Goal: Information Seeking & Learning: Learn about a topic

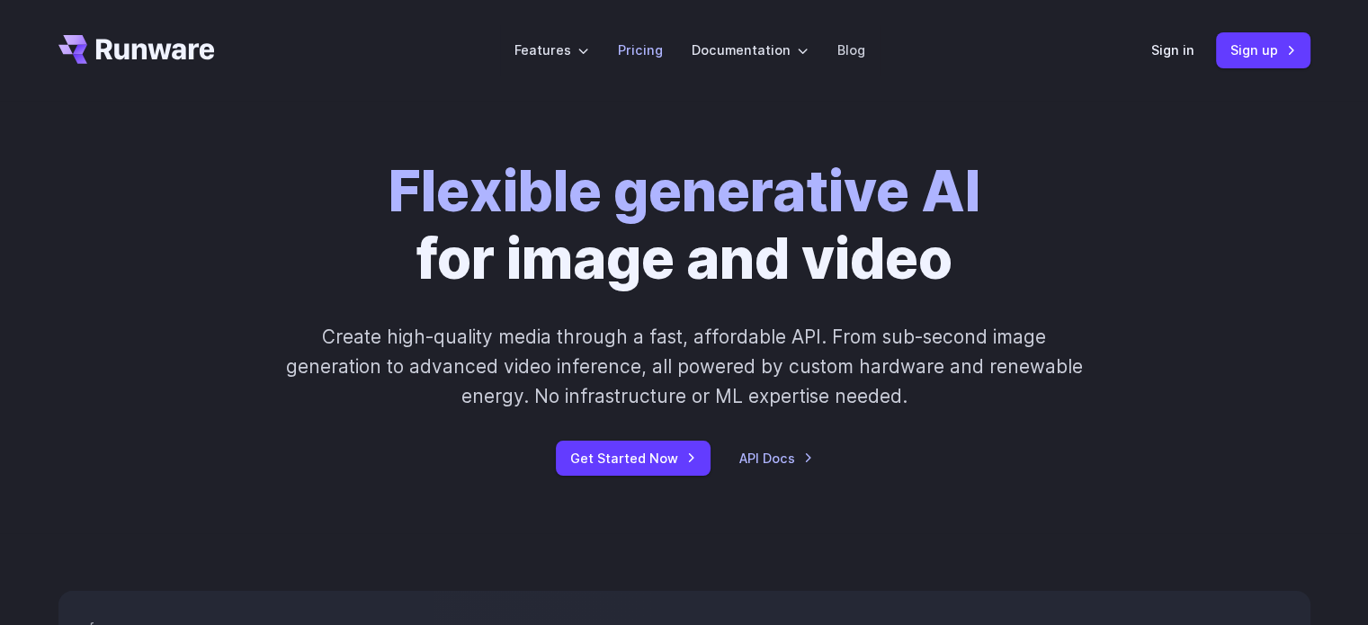
click at [637, 49] on link "Pricing" at bounding box center [640, 50] width 45 height 21
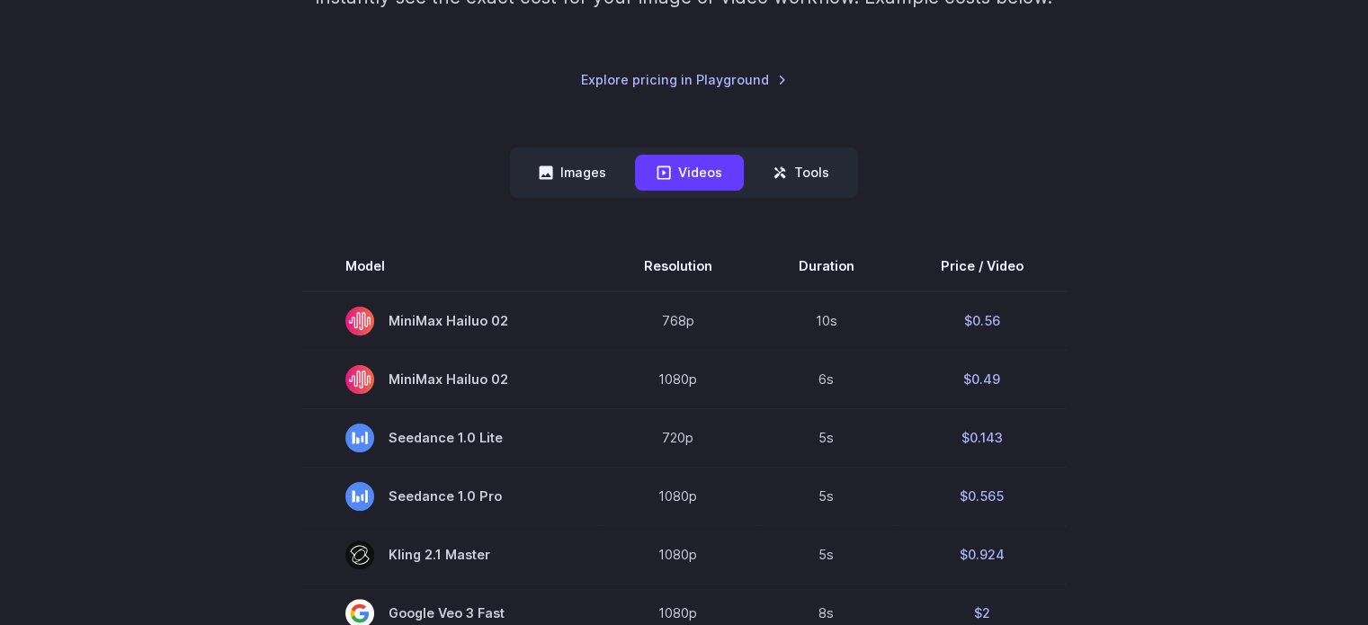
scroll to position [324, 0]
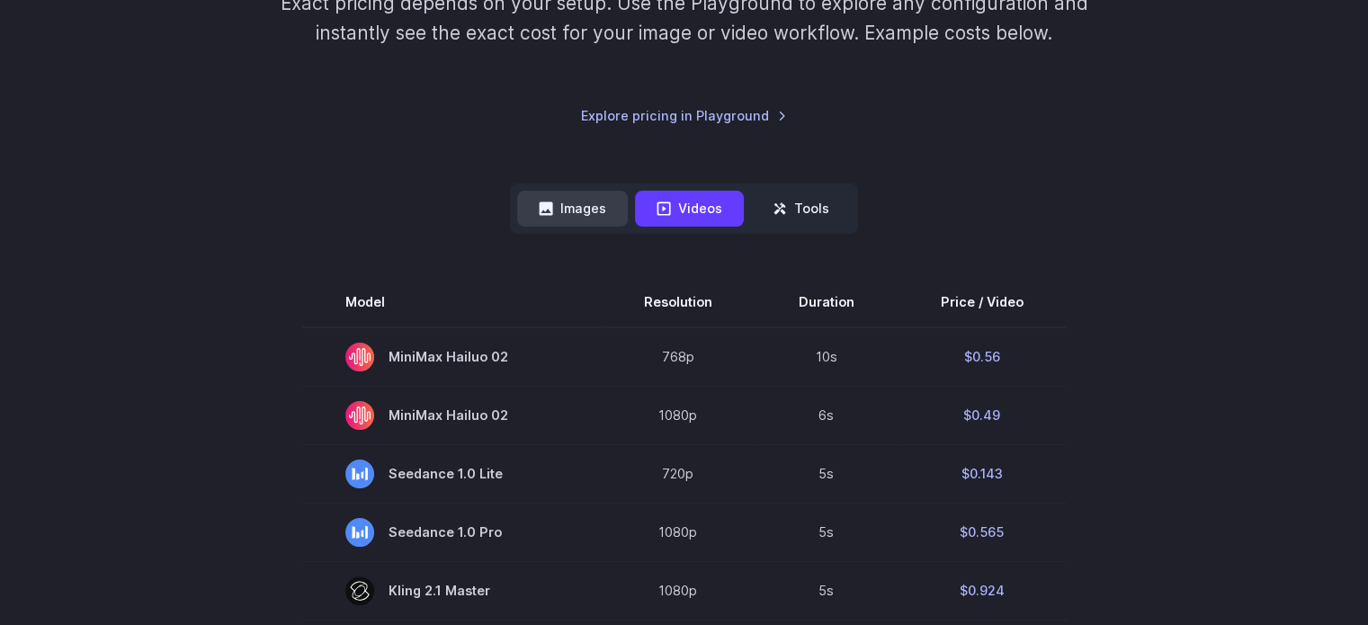
click at [572, 204] on button "Images" at bounding box center [572, 208] width 111 height 35
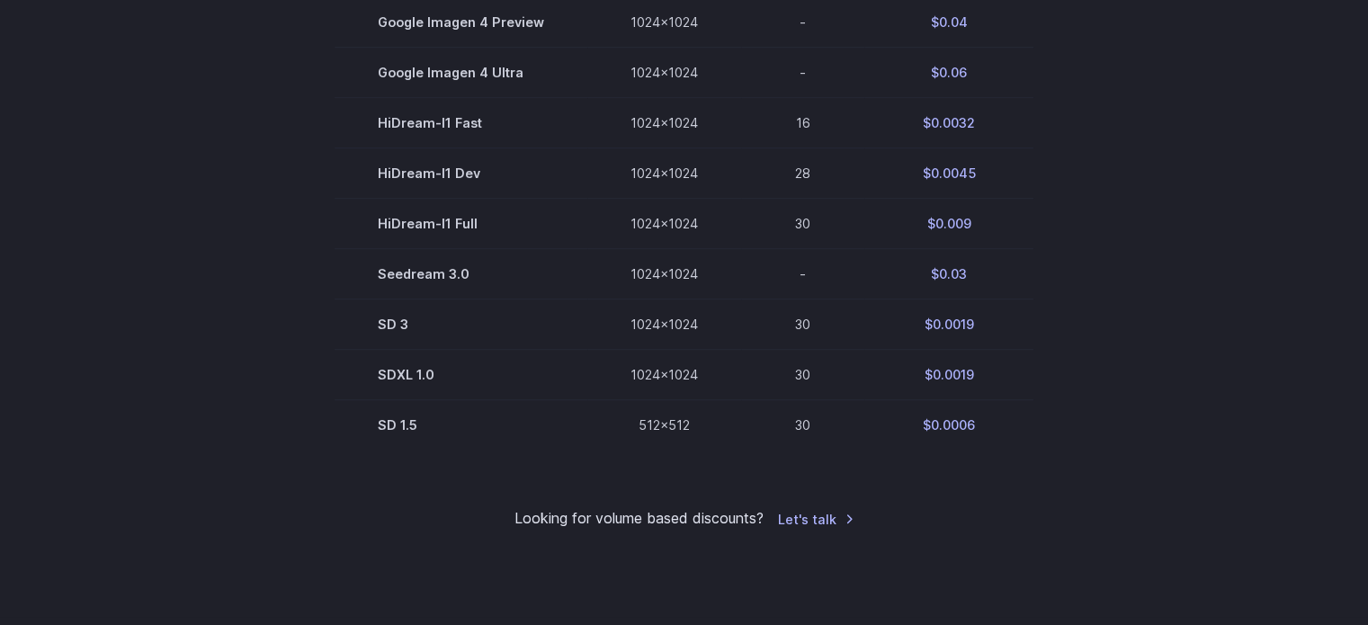
scroll to position [1043, 0]
